Goal: Navigation & Orientation: Go to known website

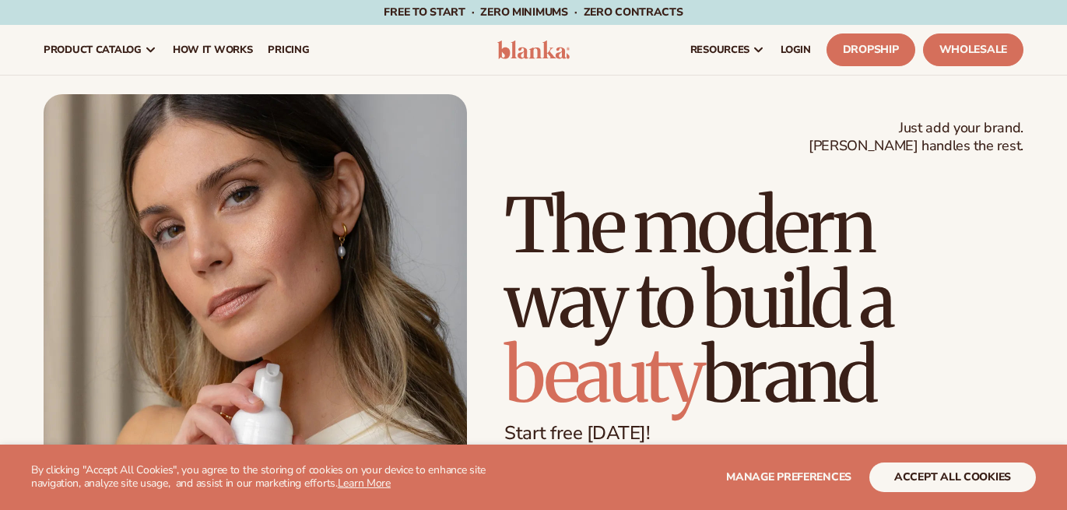
scroll to position [779, 0]
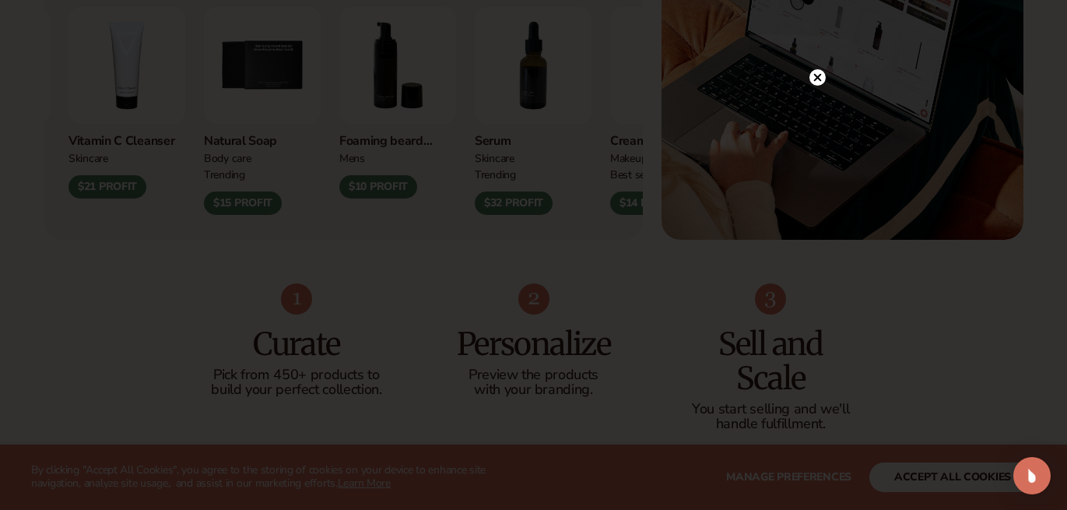
click at [815, 76] on icon at bounding box center [817, 78] width 8 height 8
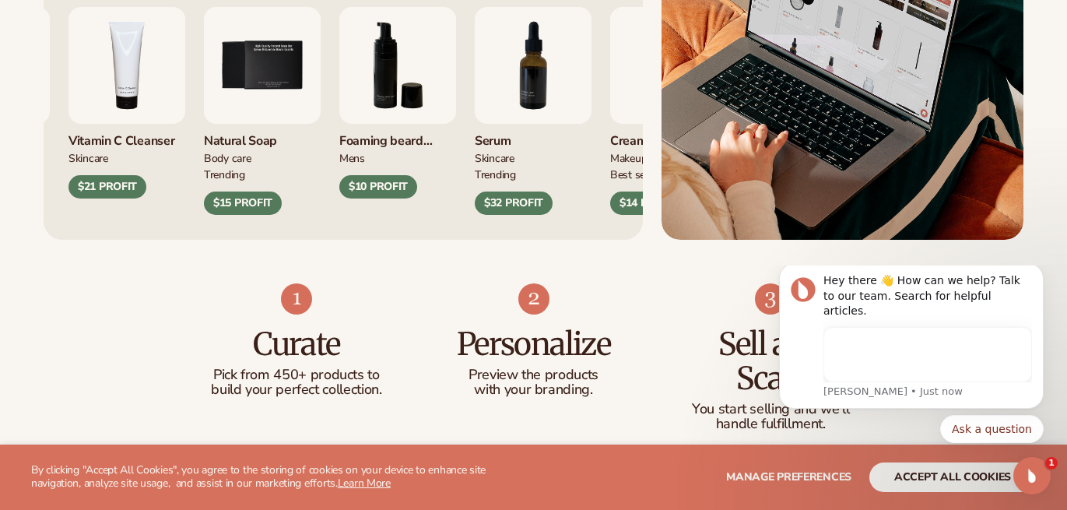
scroll to position [0, 0]
